Goal: Information Seeking & Learning: Learn about a topic

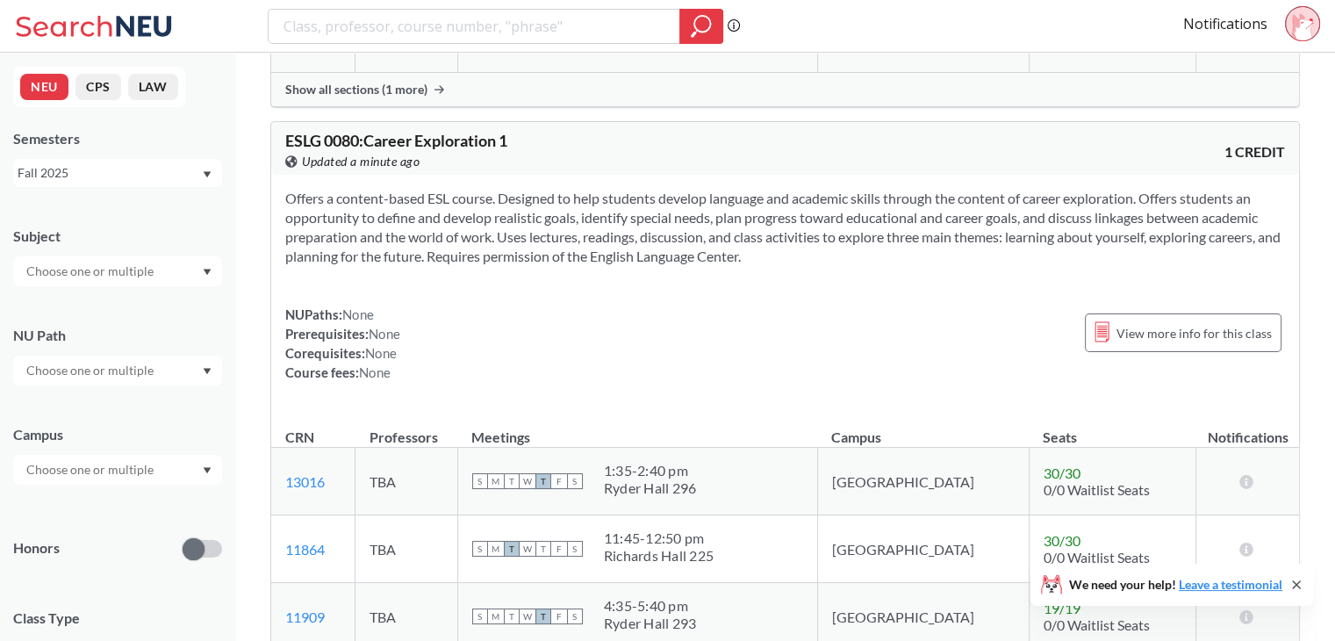
scroll to position [495, 0]
click at [167, 366] on div at bounding box center [117, 371] width 209 height 30
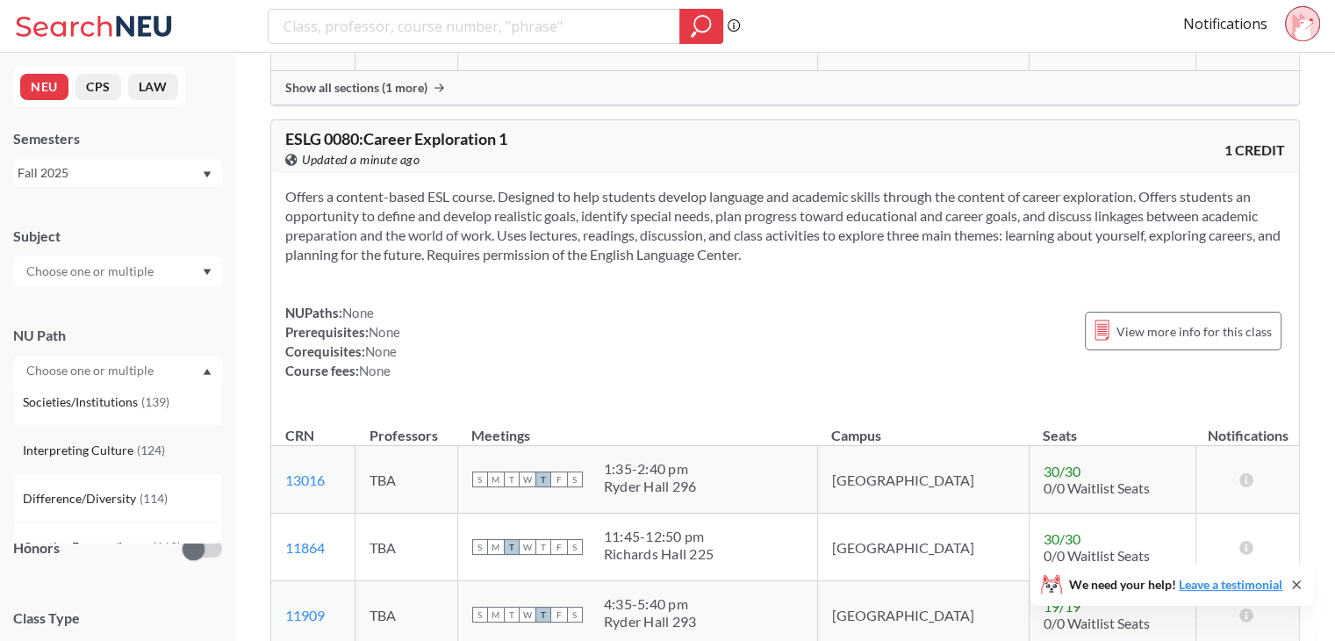
scroll to position [65, 0]
click at [142, 496] on div "Difference/Diversity ( 114 )" at bounding box center [122, 489] width 198 height 19
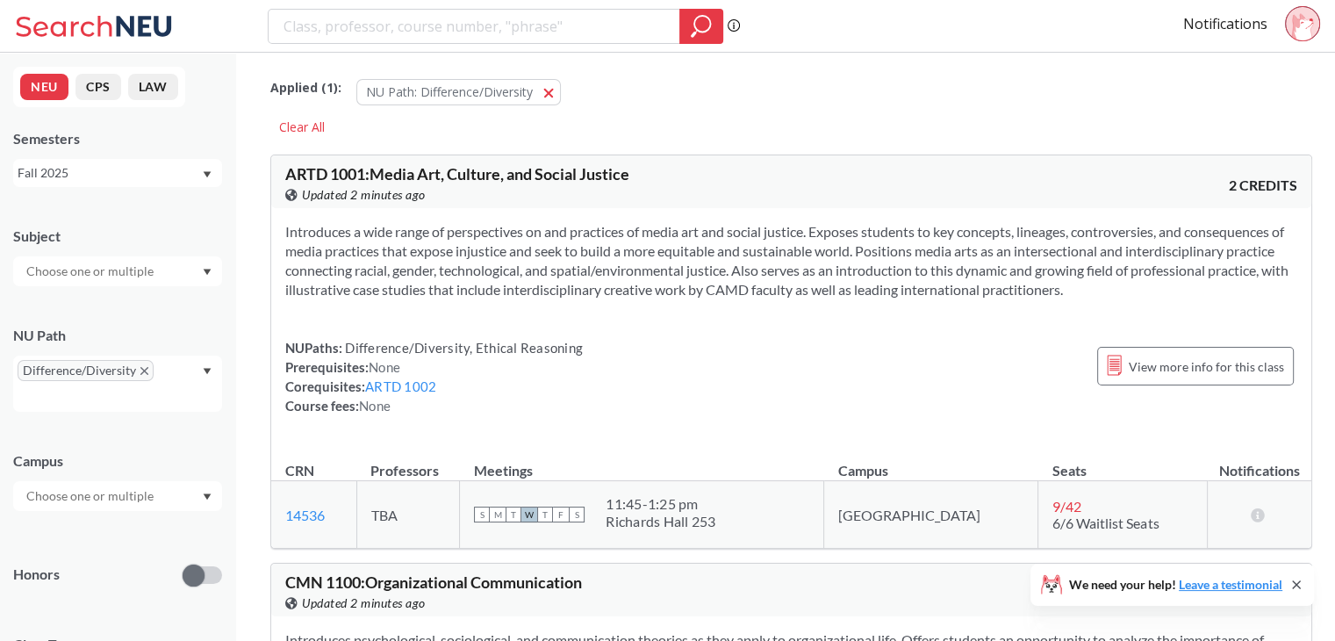
click at [169, 527] on div "Subject NU Path Difference/Diversity Campus Honors Class Type Lecture 101 Semin…" at bounding box center [117, 538] width 209 height 659
click at [192, 514] on div "Subject NU Path Difference/Diversity Campus Honors Class Type Lecture 101 Semin…" at bounding box center [117, 538] width 209 height 659
click at [195, 507] on div at bounding box center [117, 496] width 209 height 30
click at [149, 526] on div "Boston ( 109 )" at bounding box center [122, 535] width 198 height 19
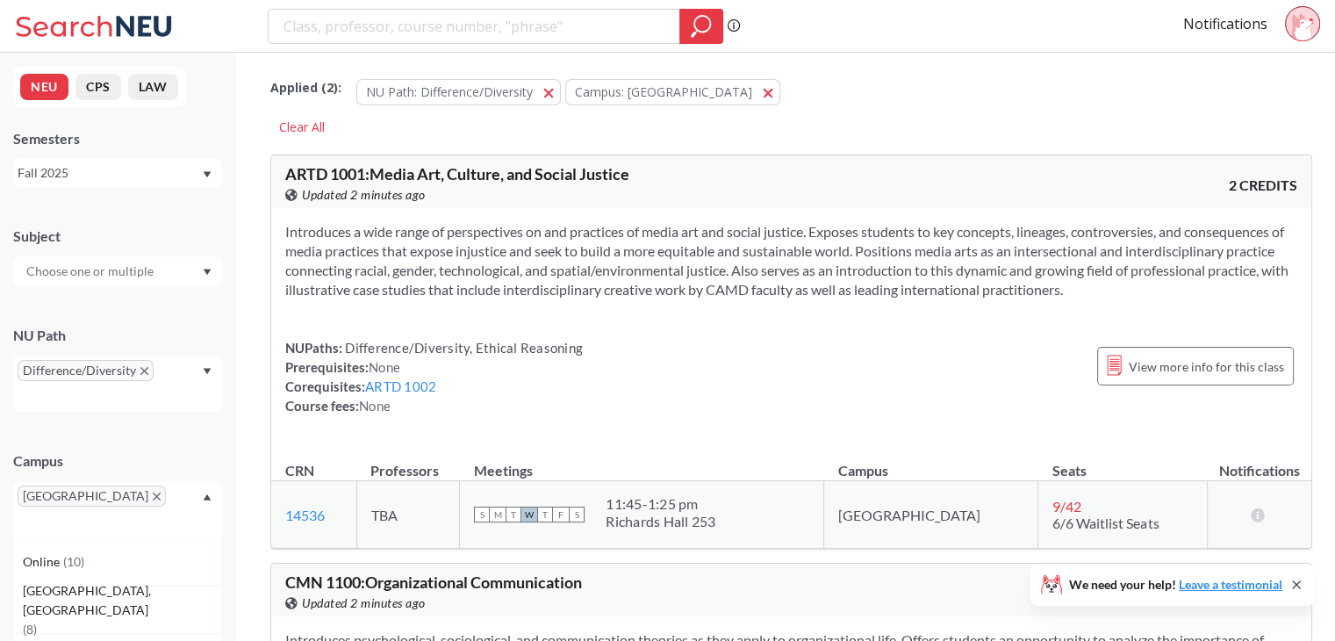
click at [195, 501] on div "[GEOGRAPHIC_DATA]" at bounding box center [117, 509] width 209 height 56
click at [178, 506] on div "[GEOGRAPHIC_DATA]" at bounding box center [117, 509] width 209 height 56
click at [126, 552] on div "Online ( 10 )" at bounding box center [122, 561] width 198 height 19
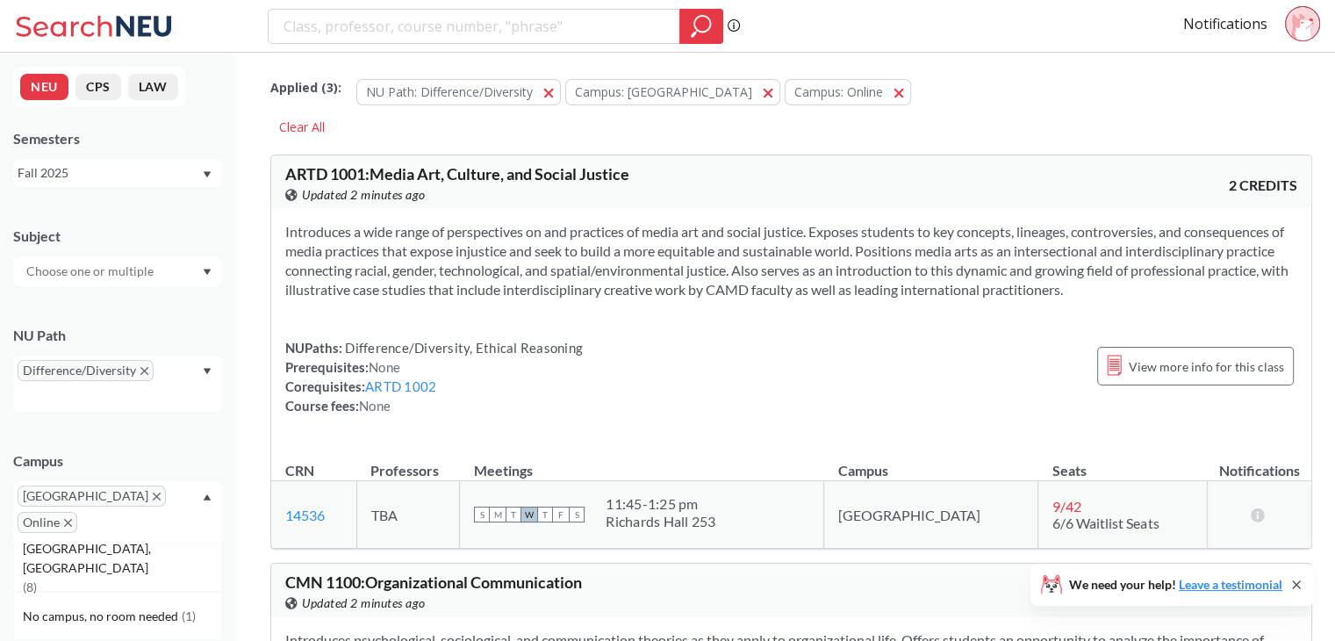
click at [133, 518] on input "text" at bounding box center [108, 528] width 52 height 21
click at [198, 463] on div "Campus" at bounding box center [117, 460] width 209 height 19
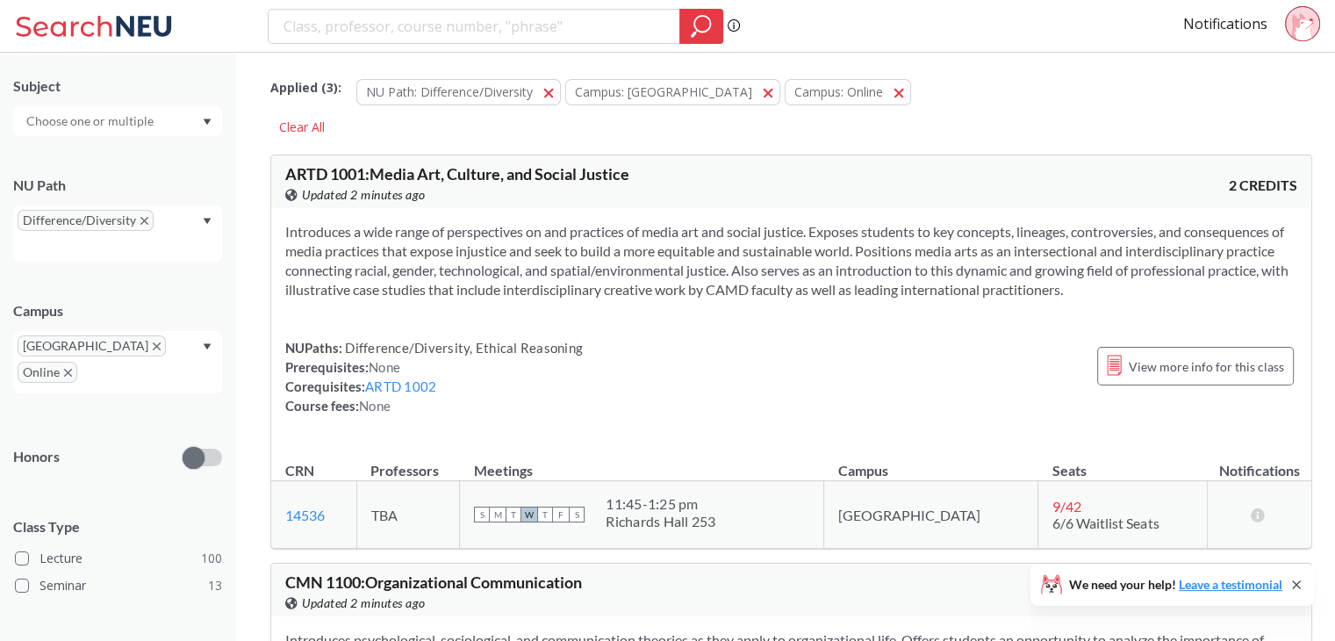
scroll to position [153, 0]
click at [143, 219] on icon "X to remove pill" at bounding box center [144, 218] width 8 height 8
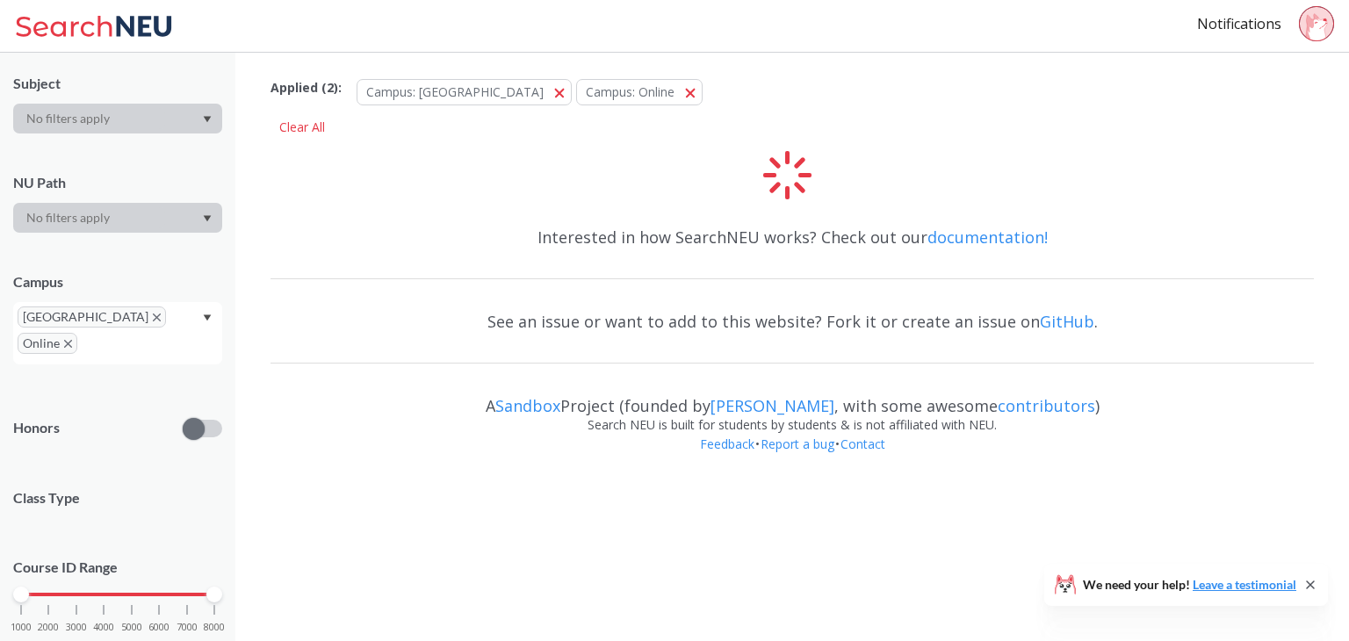
click at [136, 224] on input "text" at bounding box center [92, 217] width 148 height 21
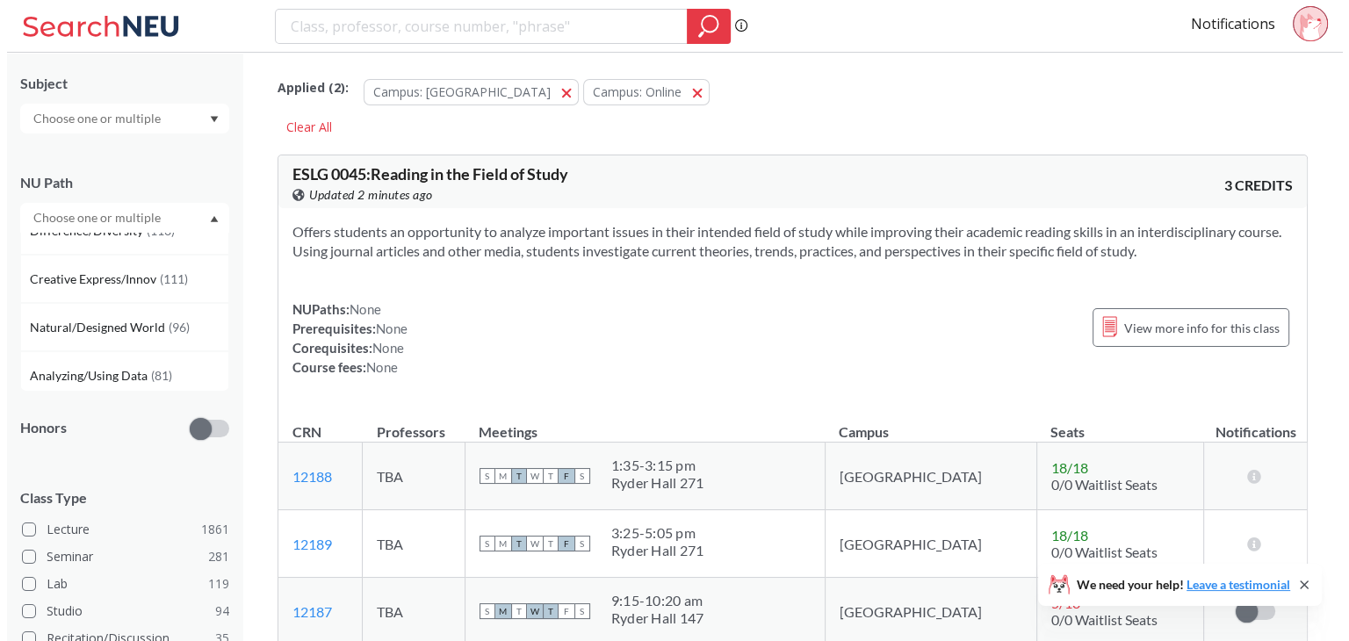
scroll to position [176, 0]
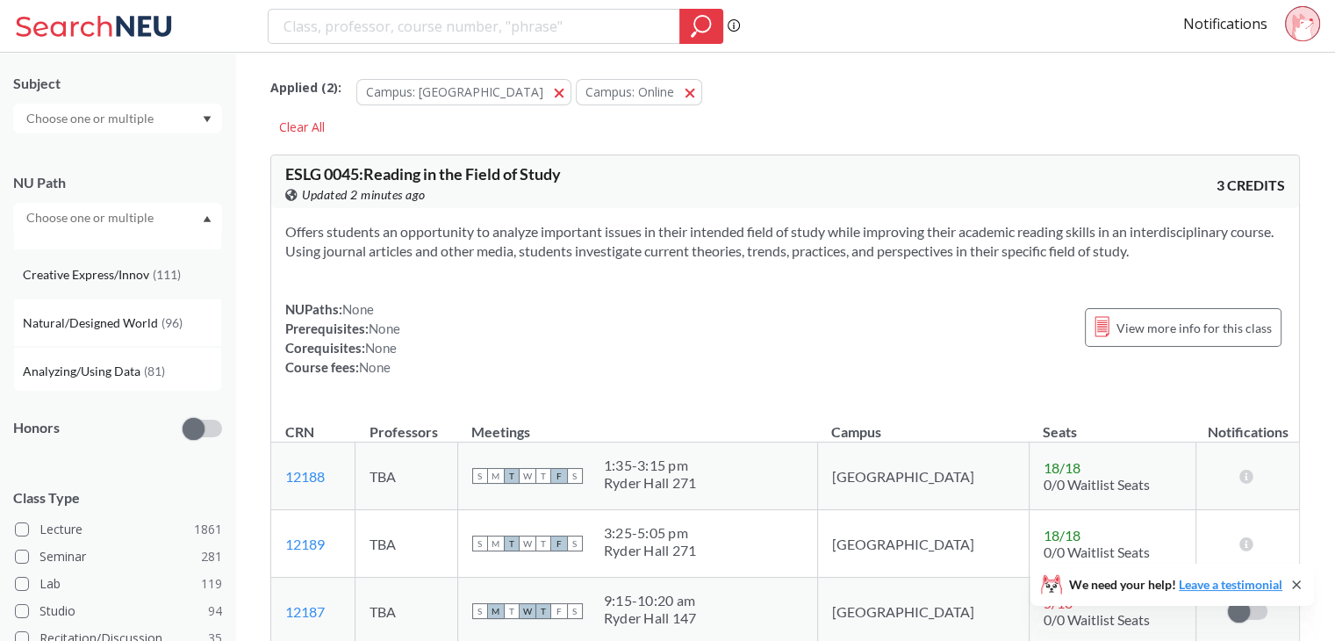
click at [145, 282] on span "Creative Express/Innov" at bounding box center [88, 274] width 130 height 19
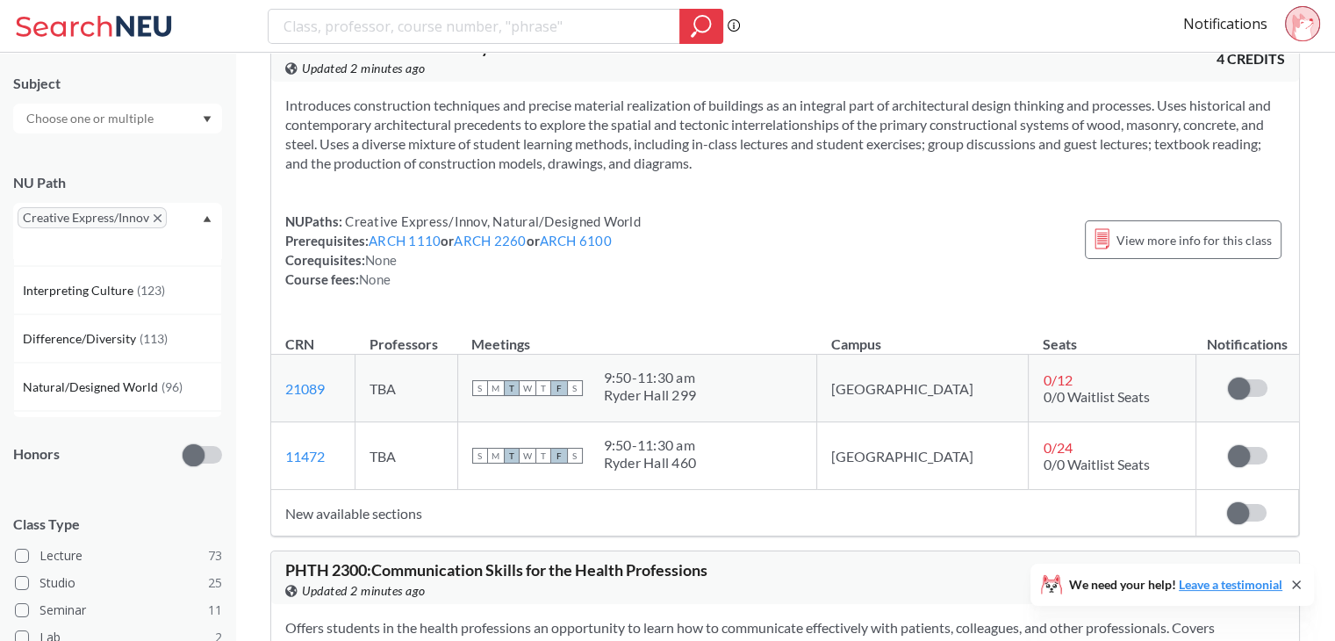
scroll to position [21738, 0]
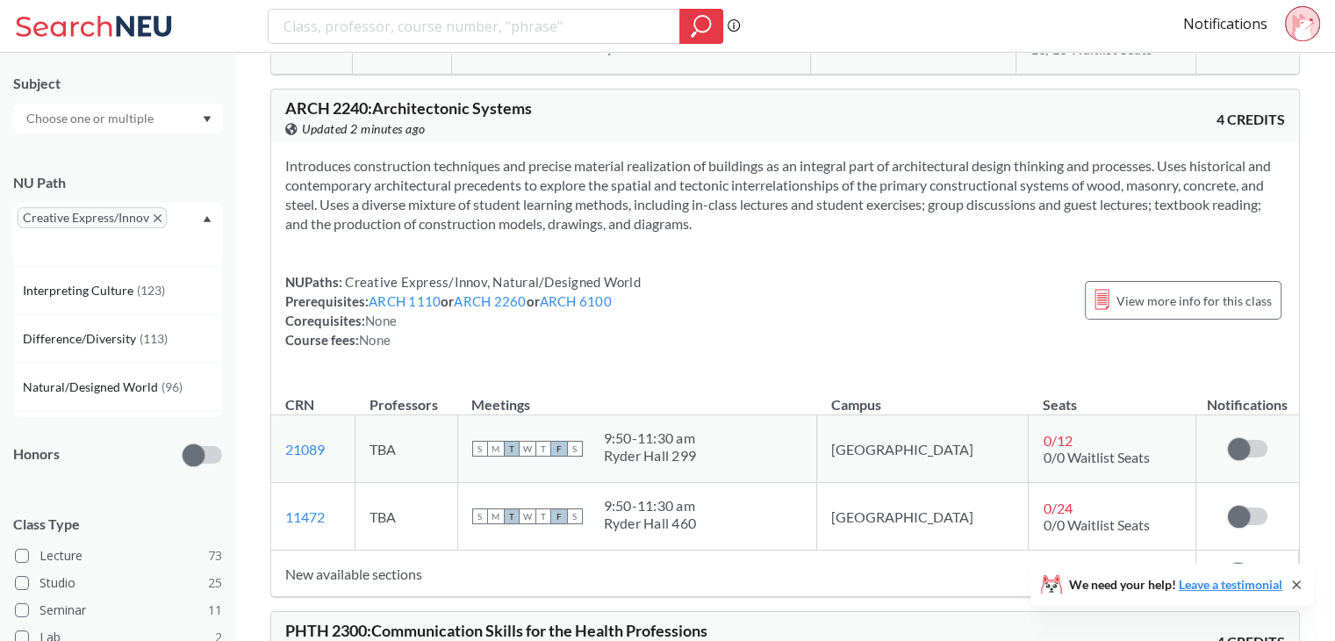
click at [202, 194] on div "NU Path Creative Express/Innov Writing Intensive ( 169 ) Societies/Institutions…" at bounding box center [117, 207] width 209 height 104
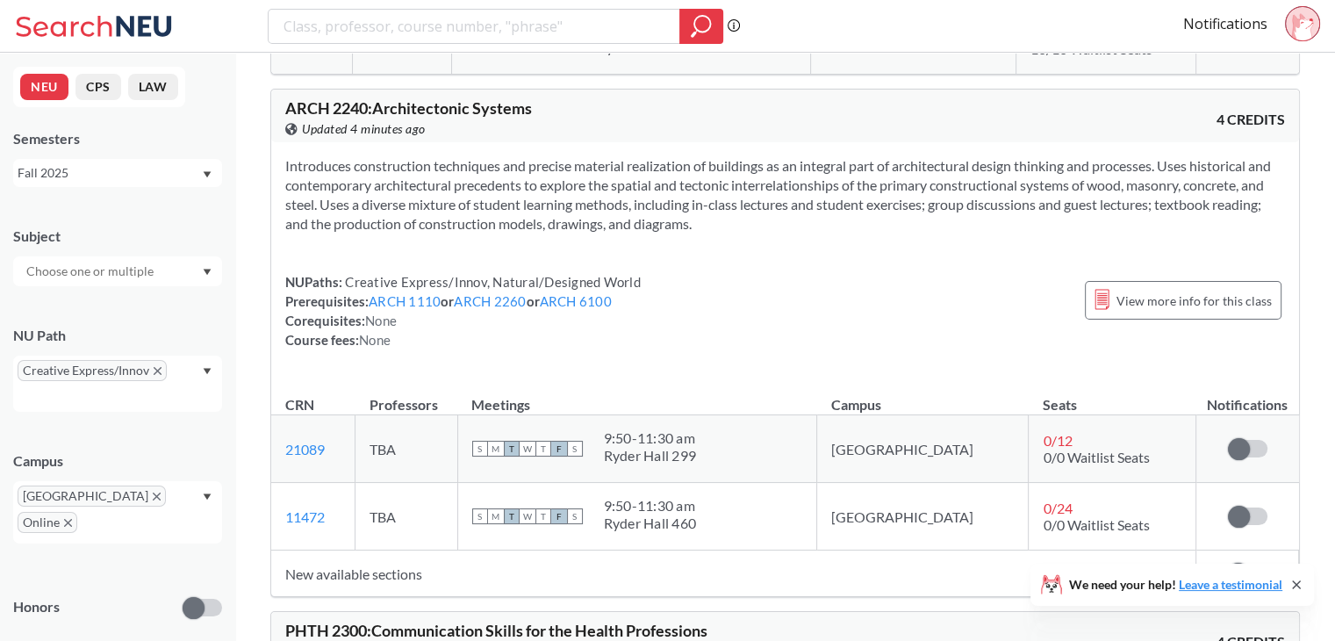
scroll to position [21602, 0]
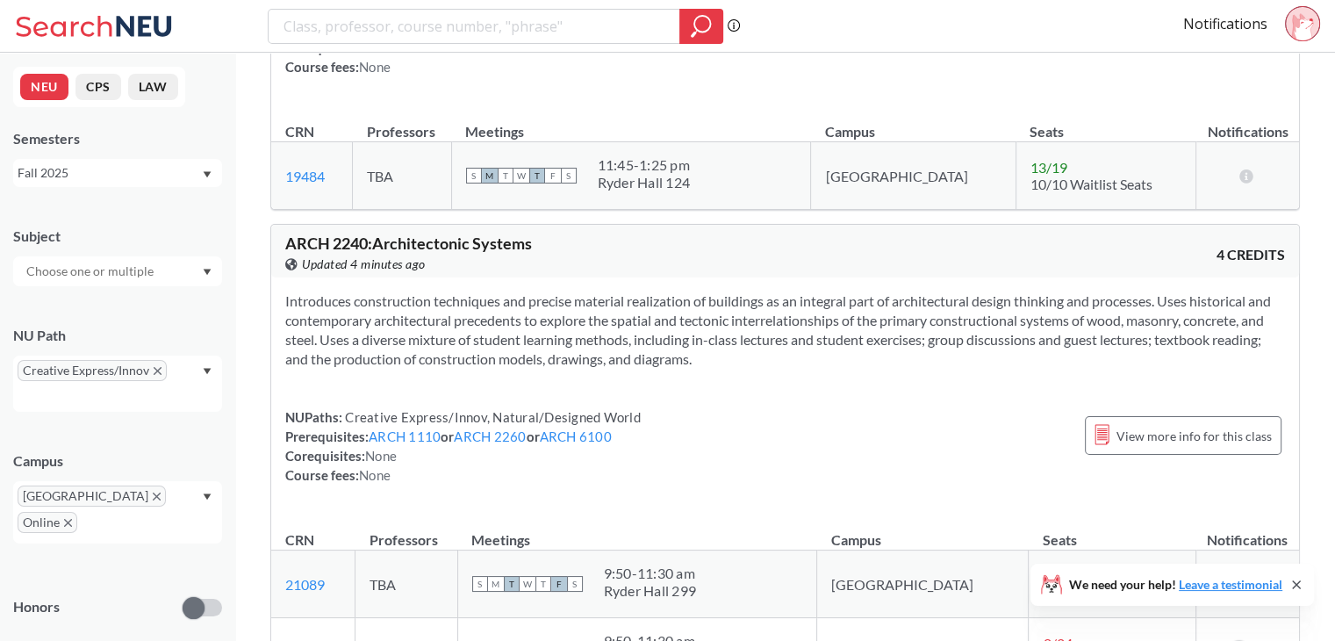
click at [165, 266] on div at bounding box center [117, 271] width 209 height 30
click at [216, 250] on div "Subject COMM ( 13 ) Communication Studies MUSC ( 10 ) Music THTR ( 10 ) Theatre…" at bounding box center [117, 247] width 209 height 77
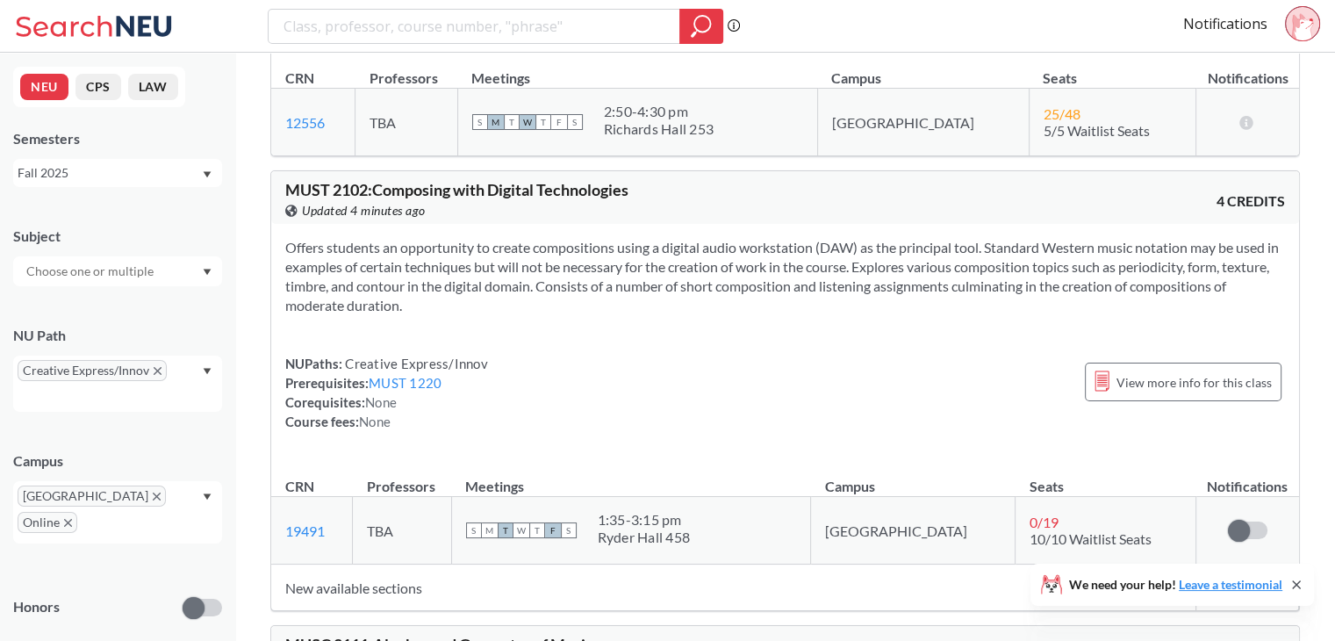
scroll to position [18080, 0]
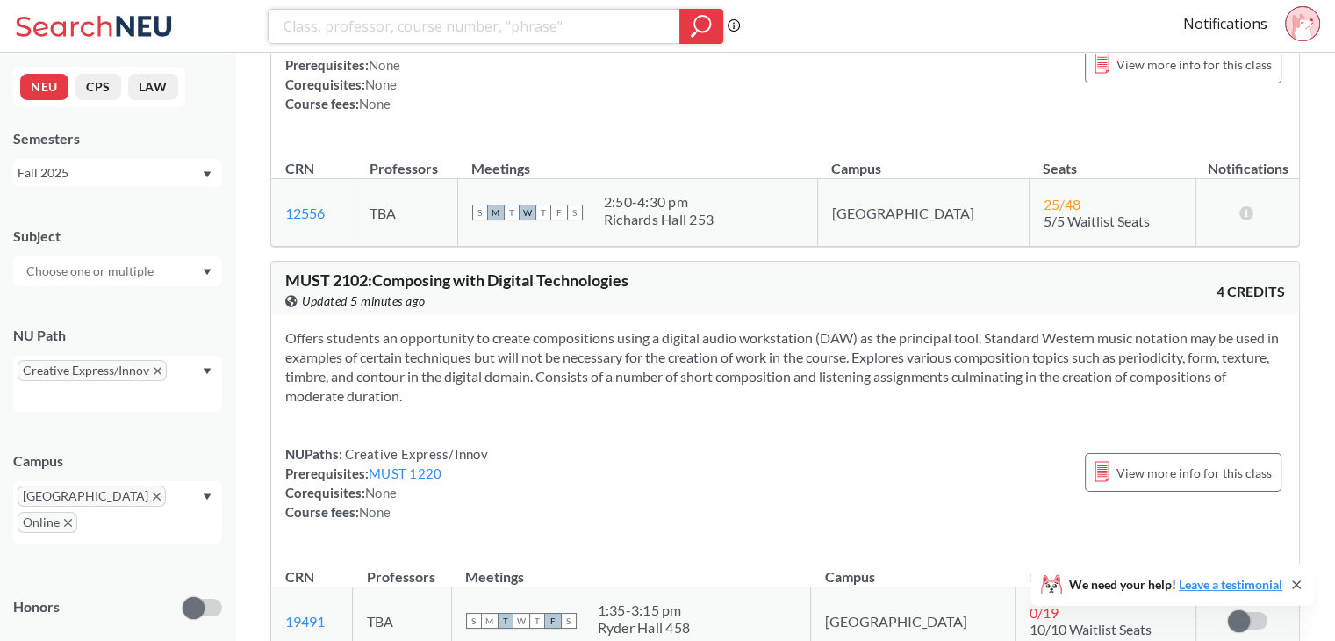
click at [381, 23] on input "search" at bounding box center [474, 26] width 385 height 30
type input "2301"
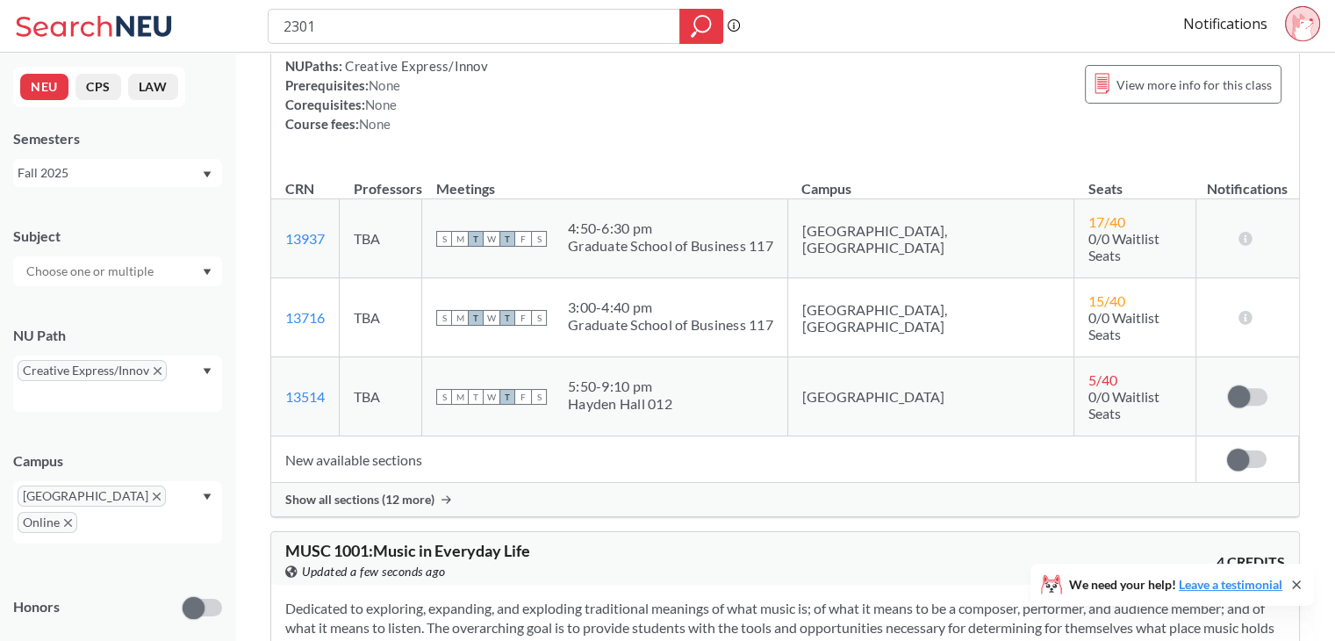
scroll to position [1640, 0]
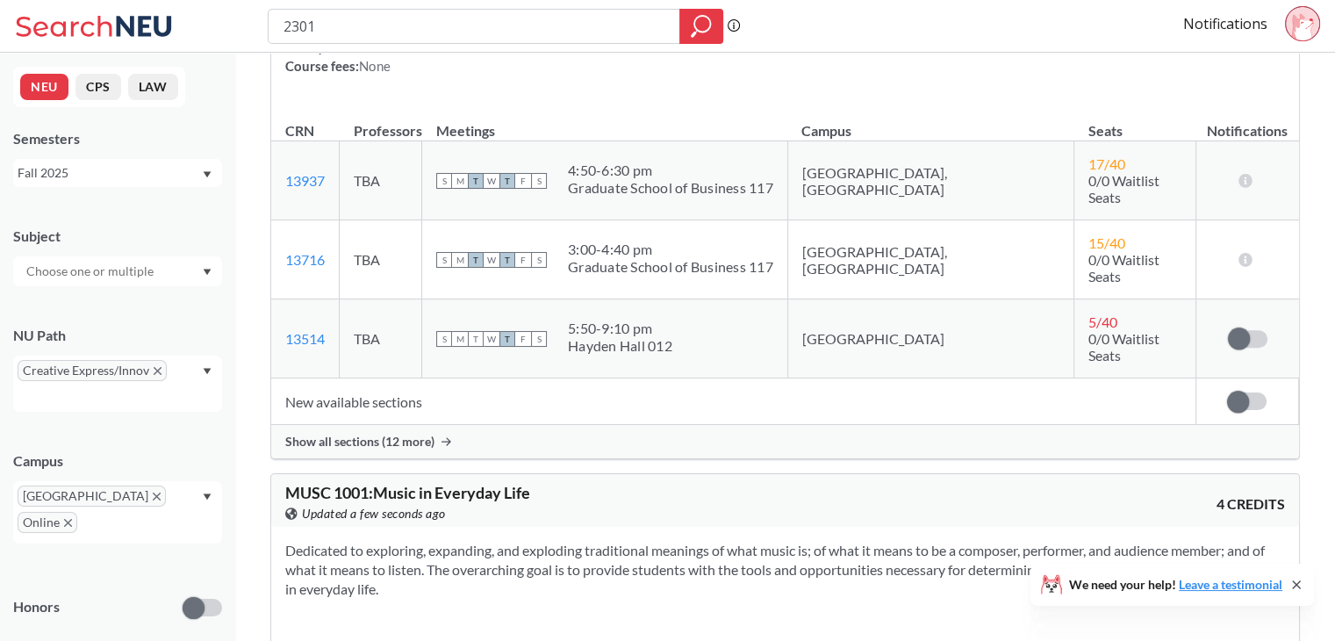
click at [382, 425] on div "Show all sections (12 more)" at bounding box center [785, 441] width 1028 height 33
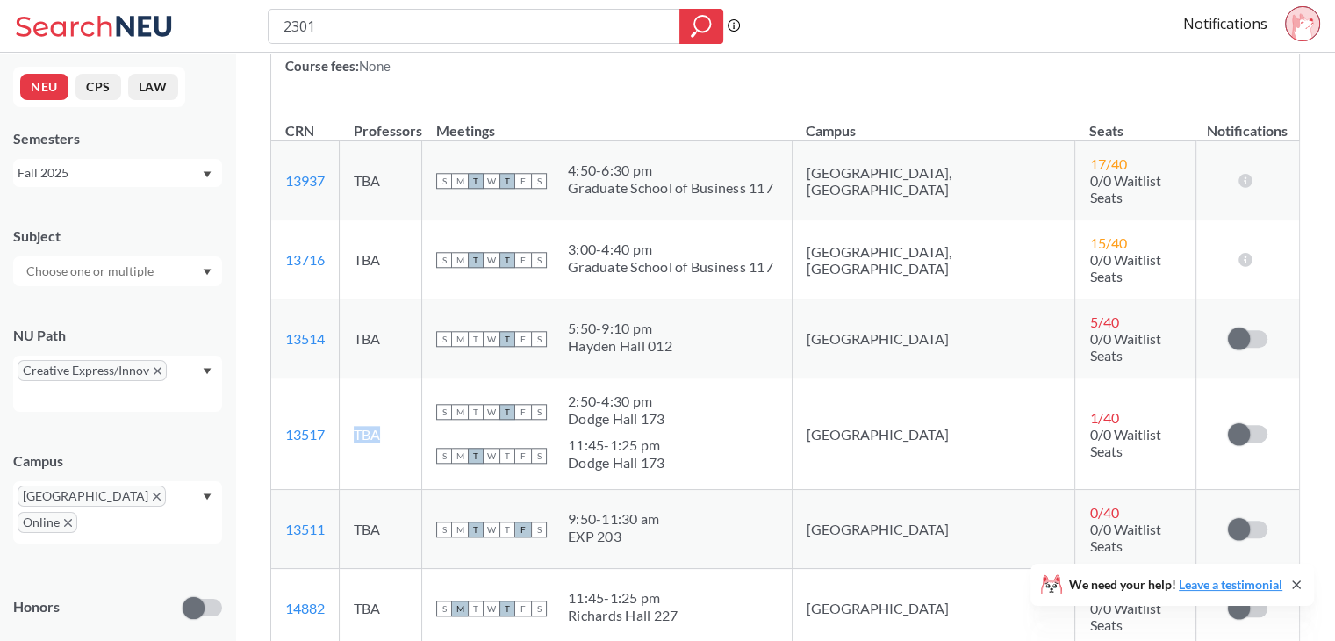
click at [382, 414] on td "TBA" at bounding box center [381, 434] width 83 height 112
click at [422, 434] on td "TBA" at bounding box center [381, 434] width 83 height 112
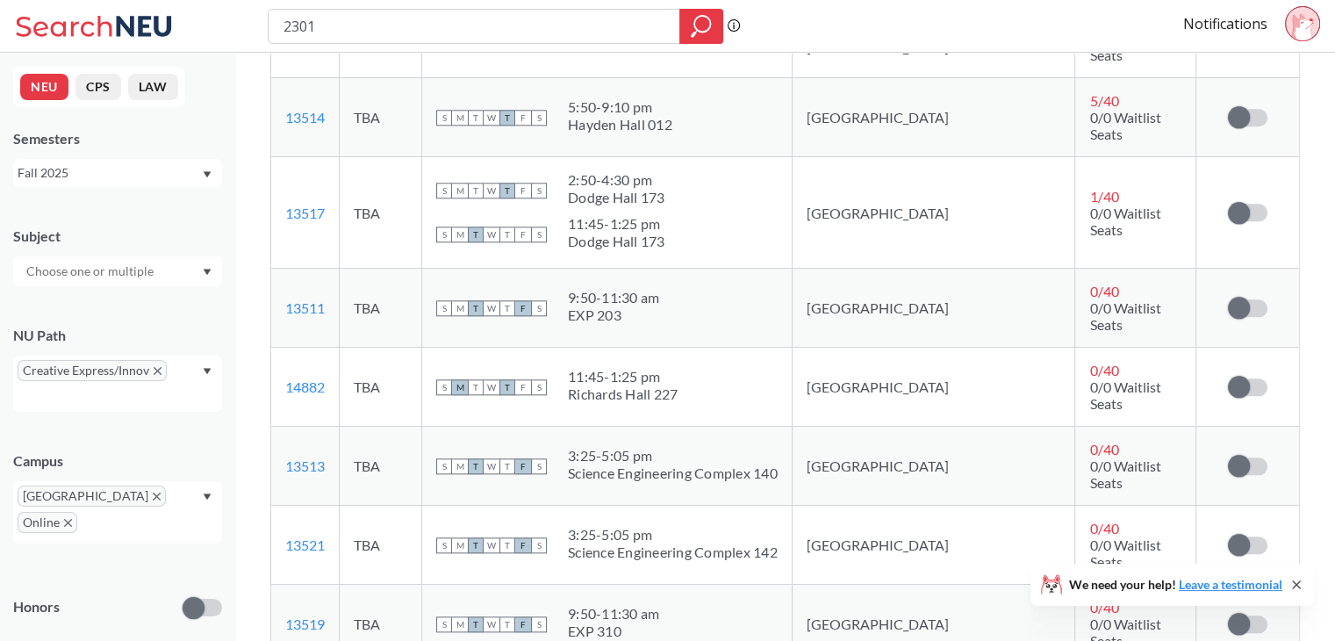
scroll to position [1783, 0]
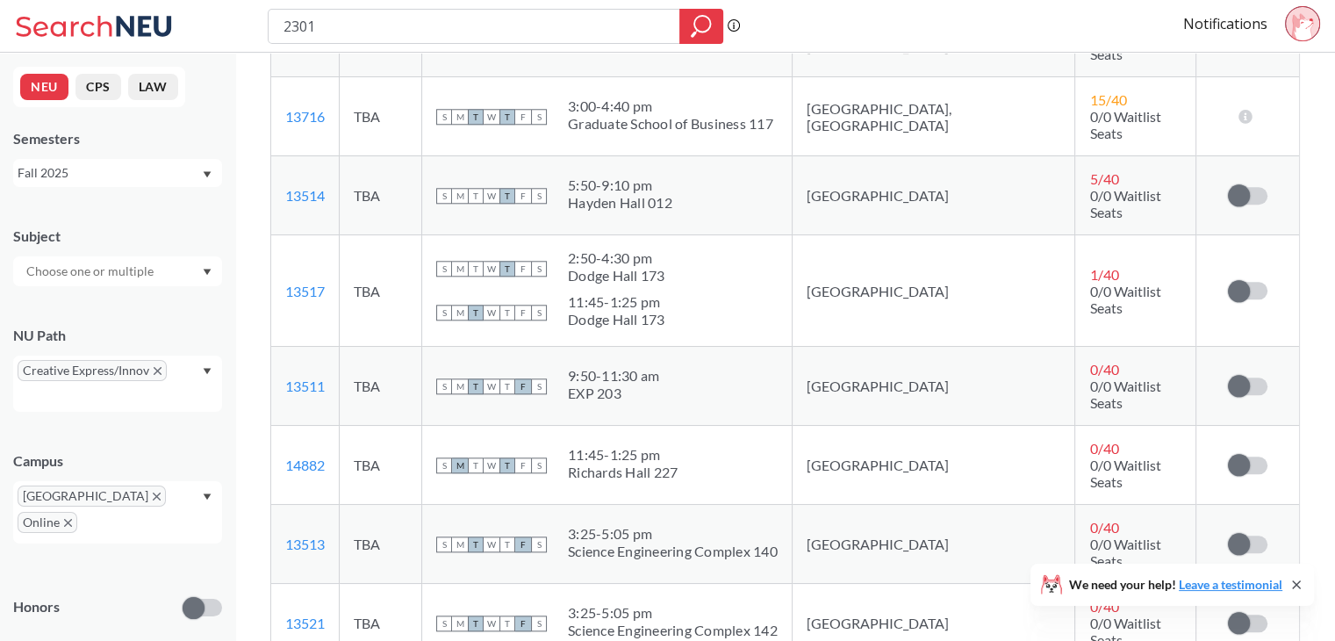
click at [666, 293] on div "11:45 - 1:25 pm" at bounding box center [616, 302] width 97 height 18
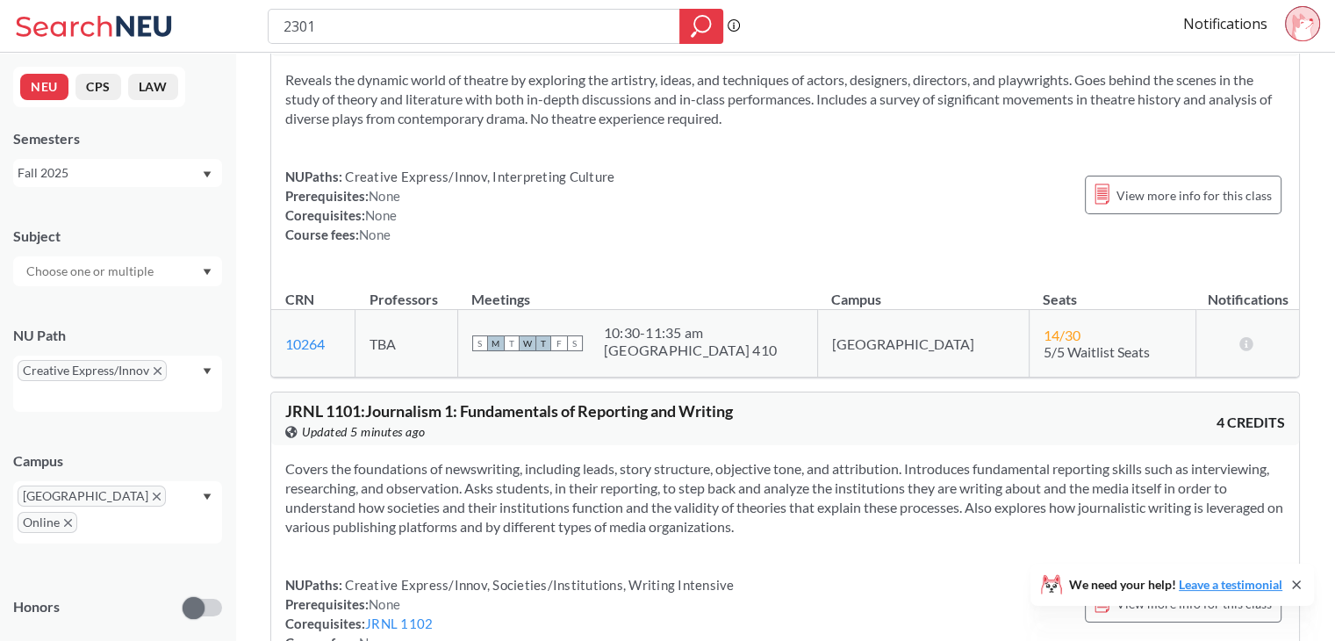
scroll to position [3560, 0]
click at [1292, 587] on icon at bounding box center [1297, 585] width 14 height 14
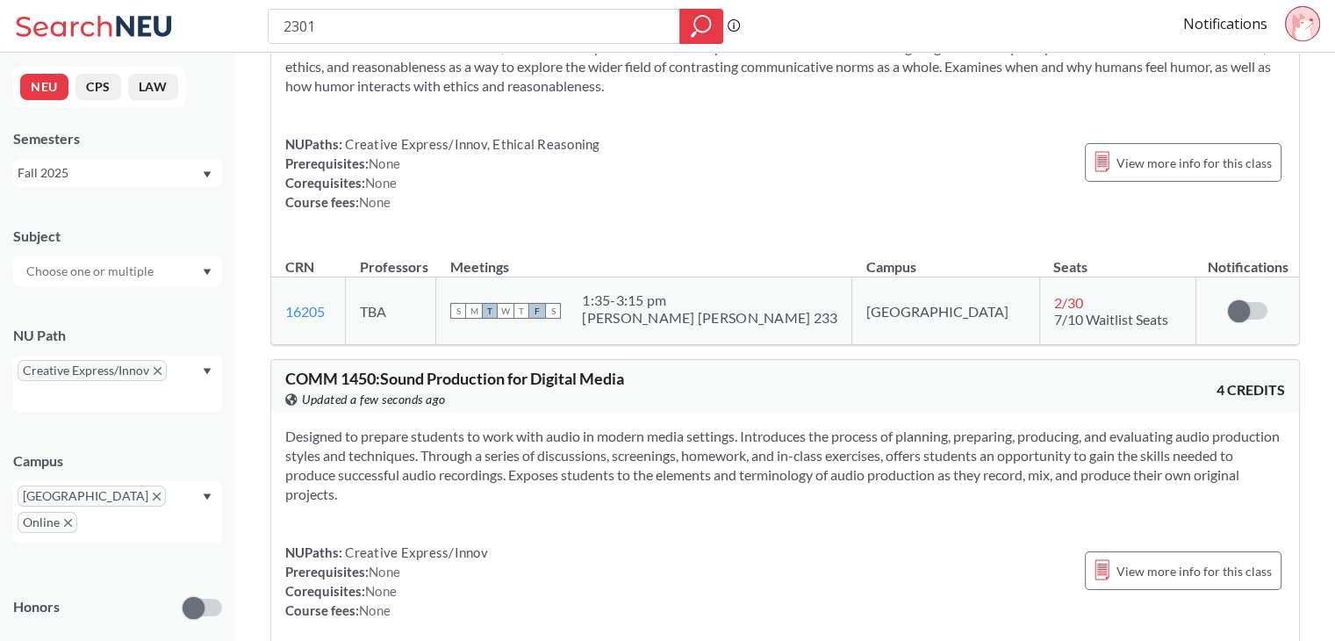
scroll to position [24538, 0]
